Goal: Information Seeking & Learning: Learn about a topic

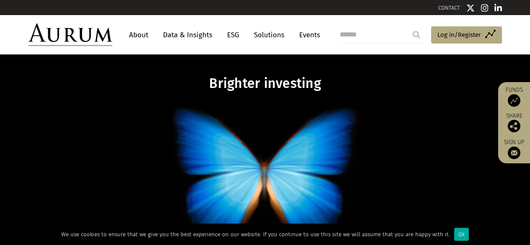
click at [177, 37] on link "Data & Insights" at bounding box center [188, 35] width 58 height 16
click at [145, 33] on link "About" at bounding box center [139, 35] width 28 height 16
click at [198, 33] on link "Data & Insights" at bounding box center [188, 35] width 58 height 16
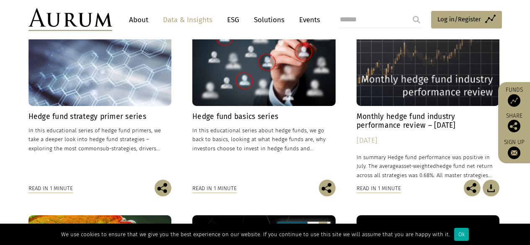
scroll to position [251, 0]
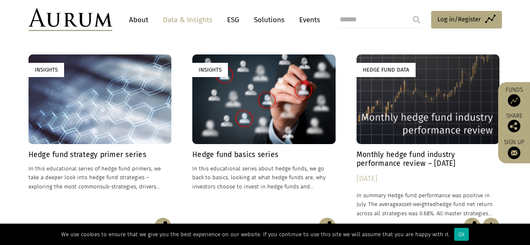
click at [97, 156] on h4 "Hedge fund strategy primer series" at bounding box center [99, 154] width 143 height 9
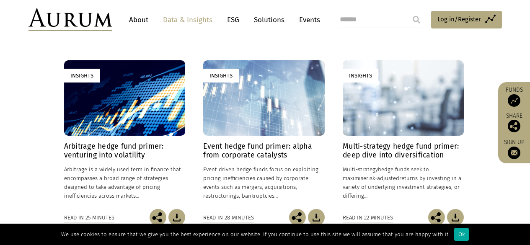
scroll to position [209, 0]
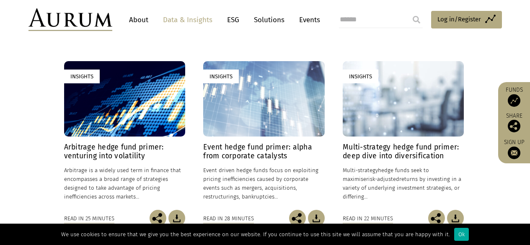
click at [119, 145] on h4 "Arbitrage hedge fund primer: venturing into volatility" at bounding box center [124, 152] width 121 height 18
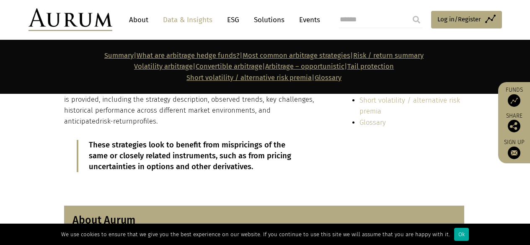
scroll to position [293, 0]
